Goal: Register for event/course

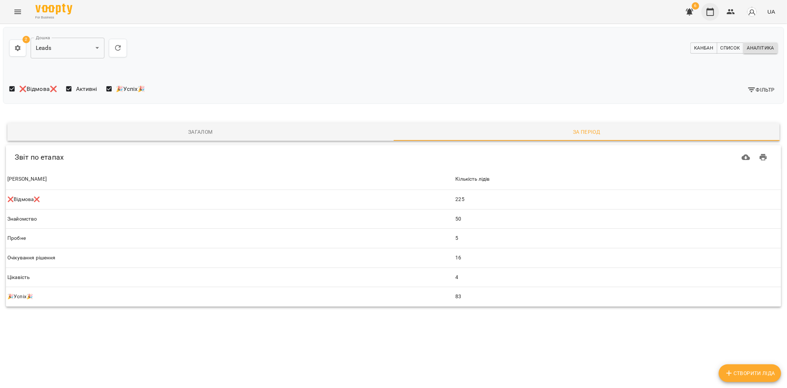
click at [710, 8] on icon "button" at bounding box center [710, 11] width 9 height 9
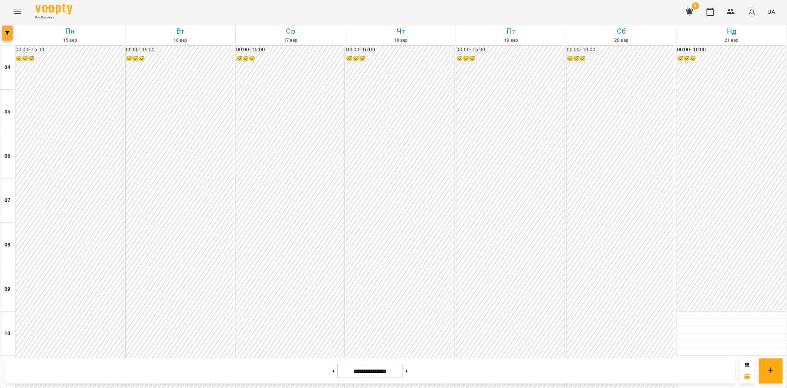
click at [8, 34] on icon "button" at bounding box center [7, 33] width 4 height 4
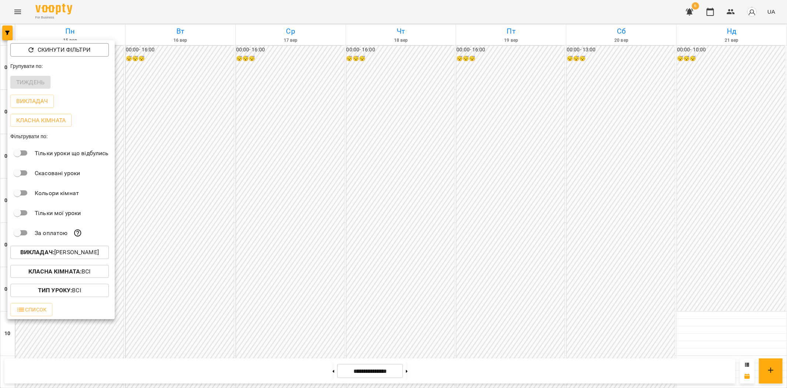
click at [72, 256] on p "Викладач : [PERSON_NAME]" at bounding box center [59, 252] width 79 height 9
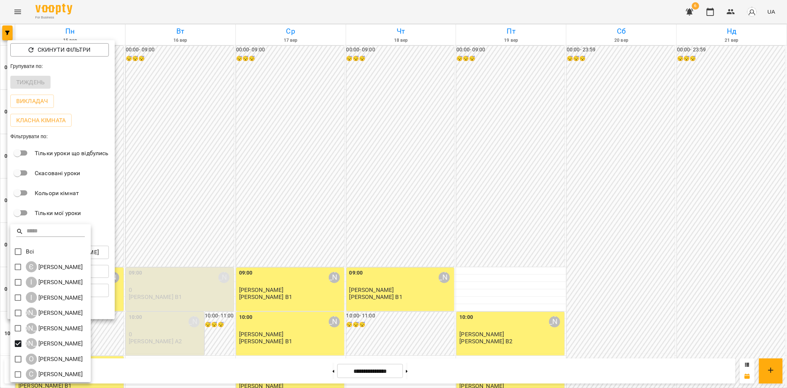
click at [286, 217] on div at bounding box center [393, 194] width 787 height 388
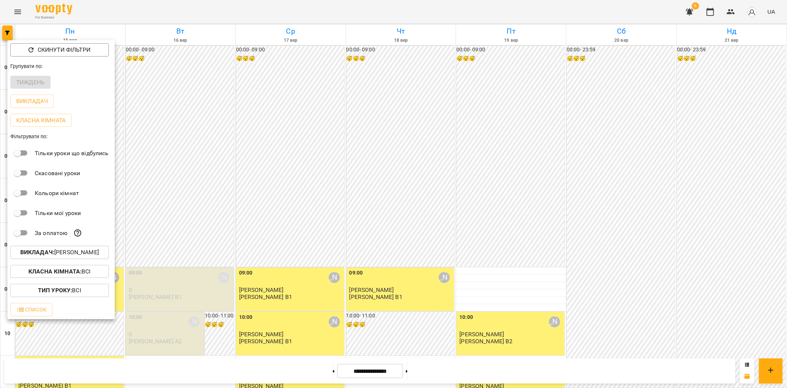
click at [286, 217] on div at bounding box center [393, 194] width 787 height 388
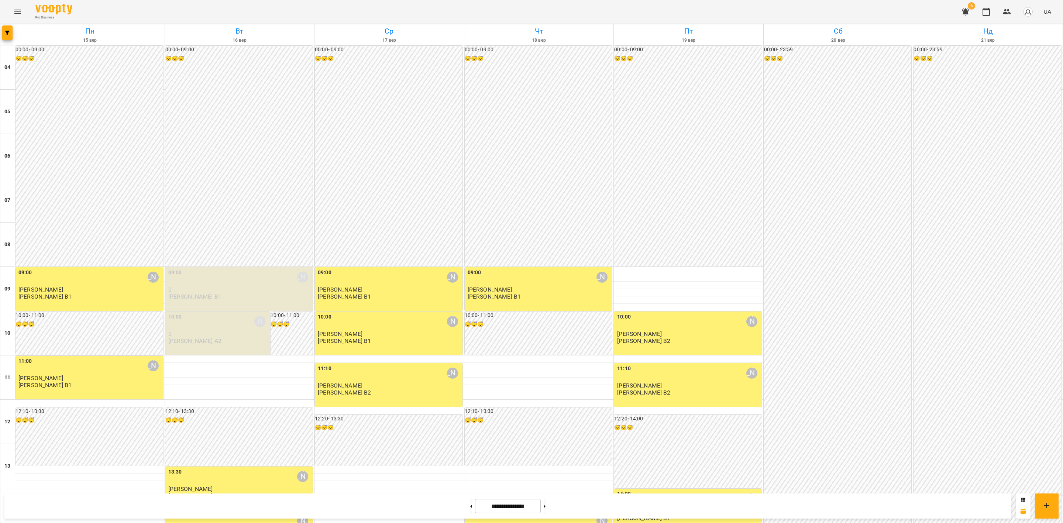
scroll to position [205, 0]
click at [546, 387] on button at bounding box center [545, 506] width 2 height 16
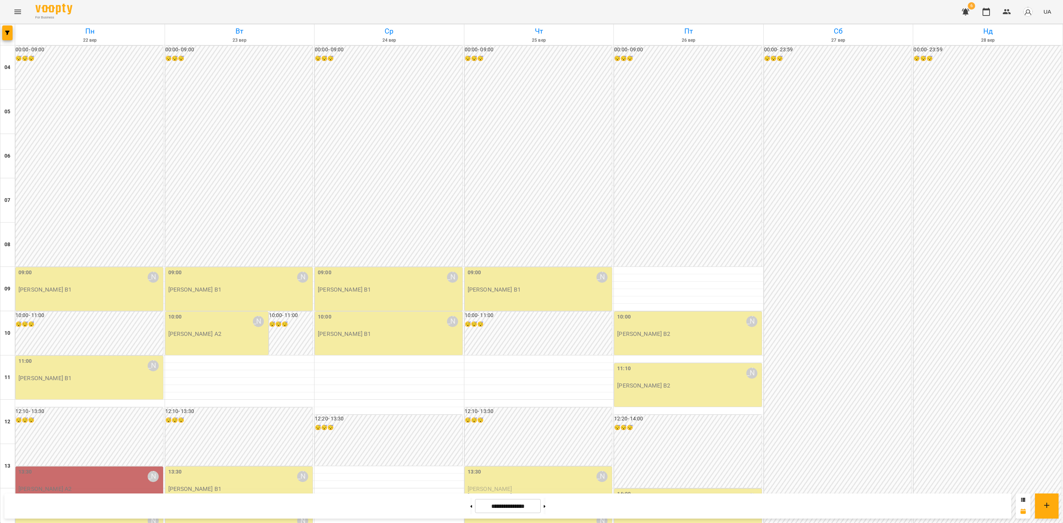
scroll to position [150, 0]
click at [546, 387] on button at bounding box center [545, 506] width 2 height 16
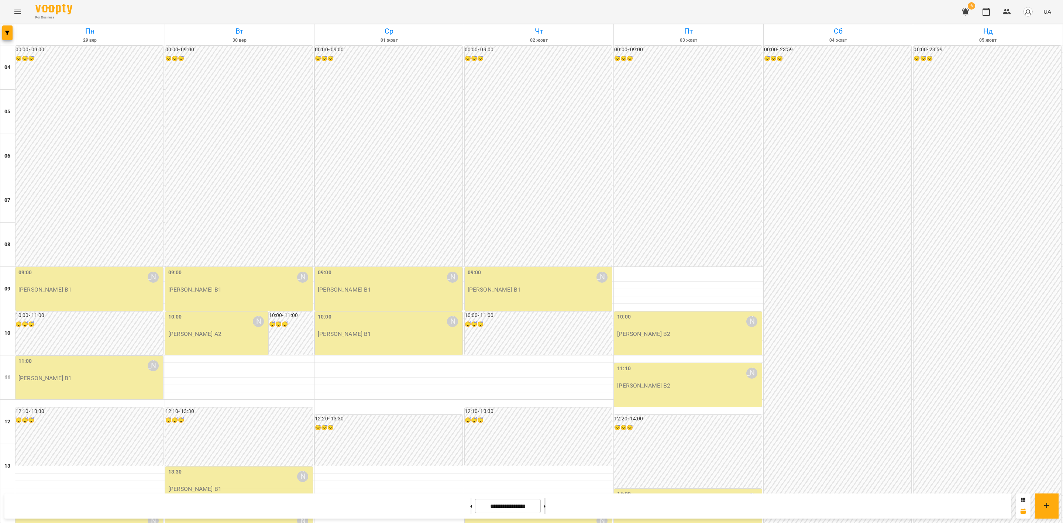
click at [546, 387] on button at bounding box center [545, 506] width 2 height 16
click at [10, 35] on span "button" at bounding box center [7, 33] width 10 height 4
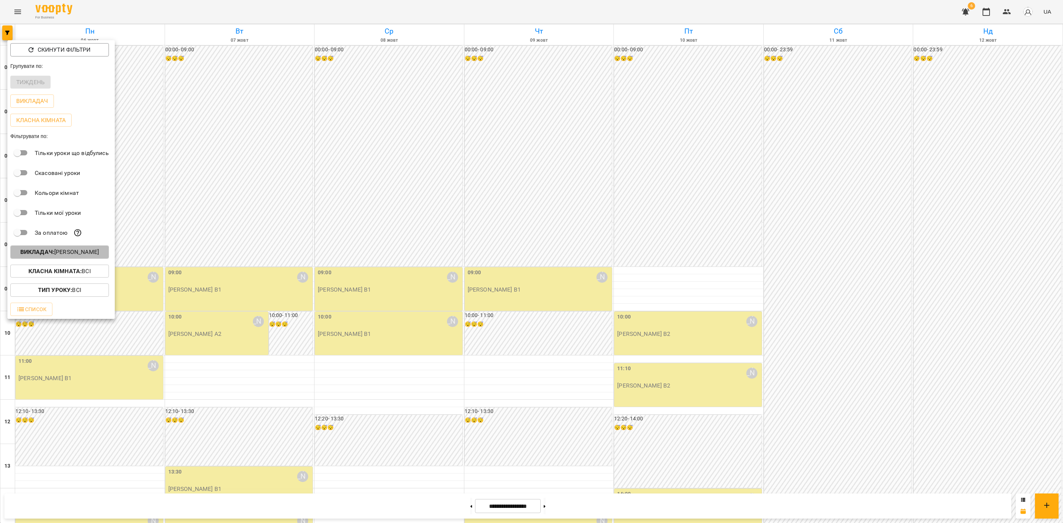
click at [79, 259] on button "Викладач : [PERSON_NAME]" at bounding box center [59, 251] width 99 height 13
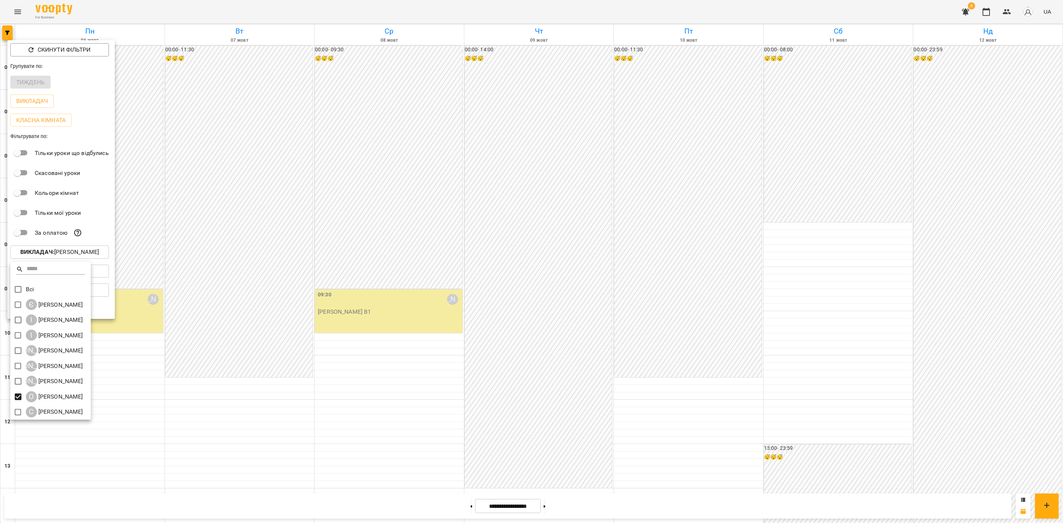
click at [281, 335] on div at bounding box center [531, 261] width 1063 height 523
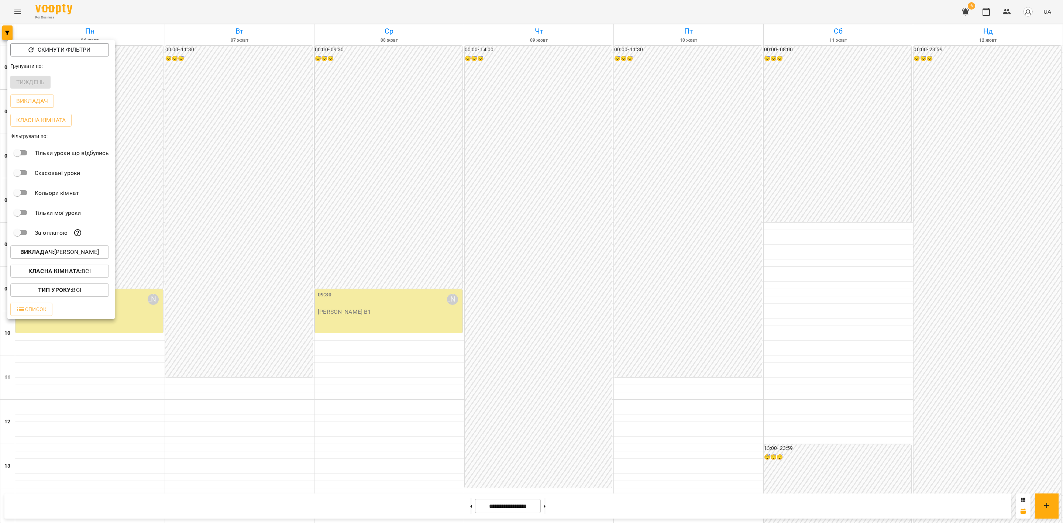
click at [594, 227] on div at bounding box center [531, 261] width 1063 height 523
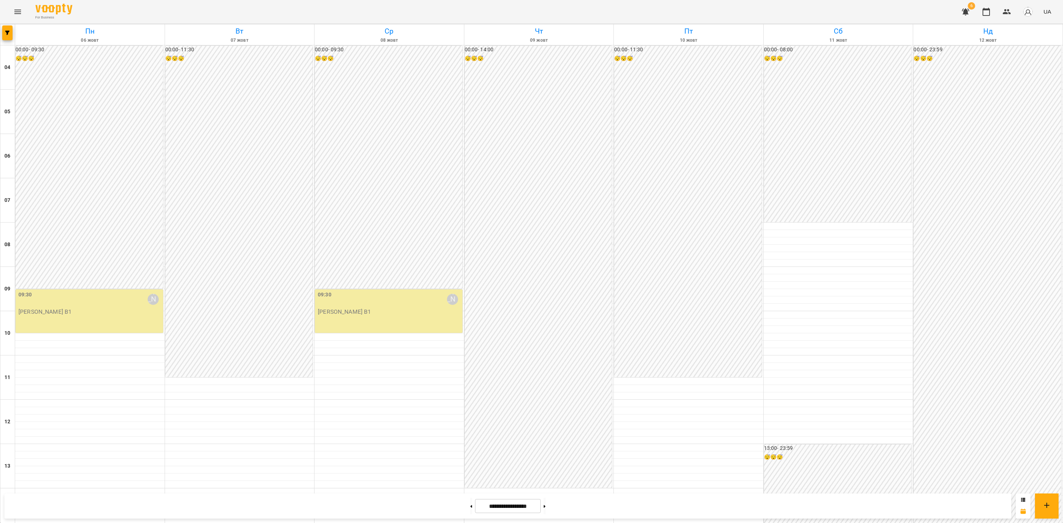
scroll to position [277, 0]
click at [470, 387] on button at bounding box center [471, 506] width 2 height 16
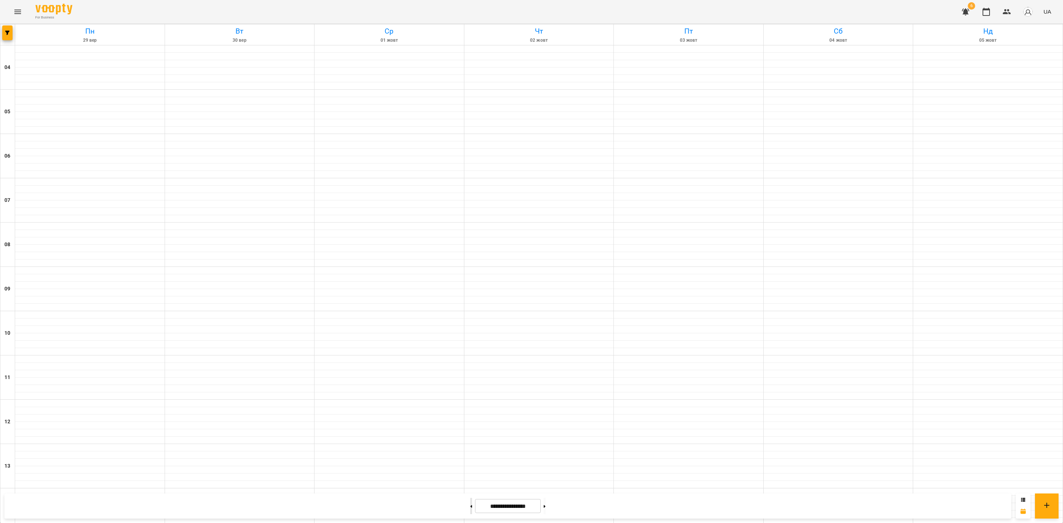
click at [470, 387] on button at bounding box center [471, 506] width 2 height 16
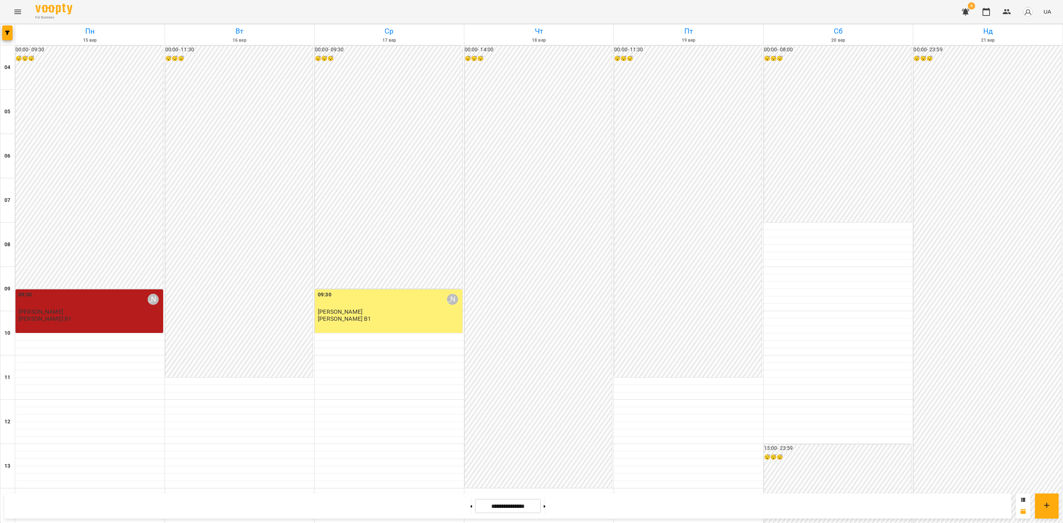
scroll to position [111, 0]
click at [546, 387] on button at bounding box center [545, 506] width 2 height 16
type input "**********"
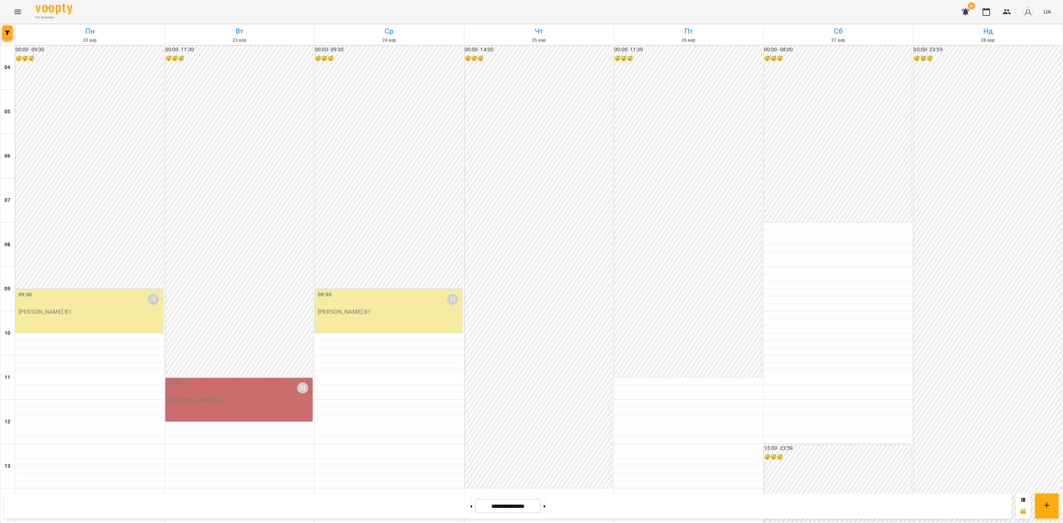
scroll to position [55, 0]
click at [8, 32] on icon "button" at bounding box center [7, 33] width 4 height 4
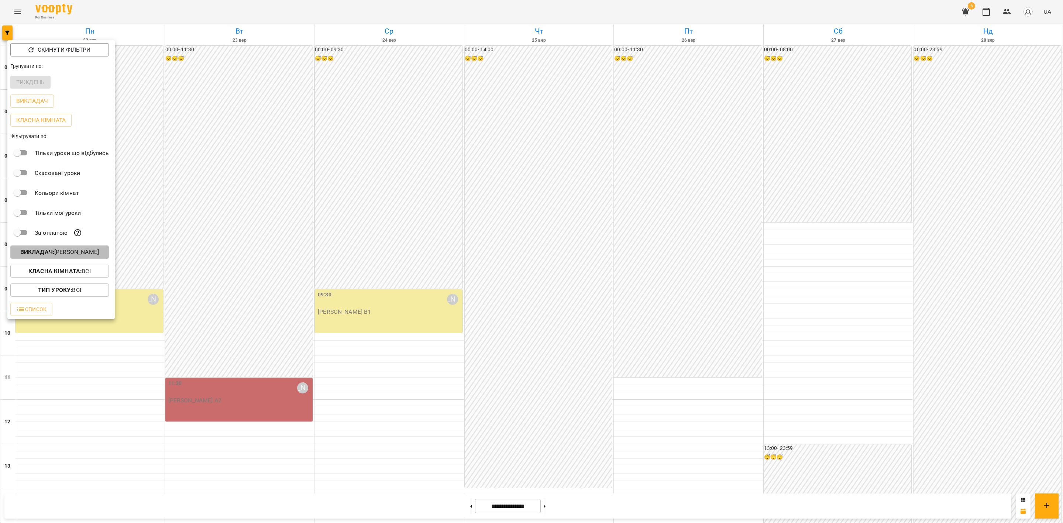
click at [75, 254] on p "Викладач : [PERSON_NAME]" at bounding box center [59, 252] width 79 height 9
